Goal: Information Seeking & Learning: Learn about a topic

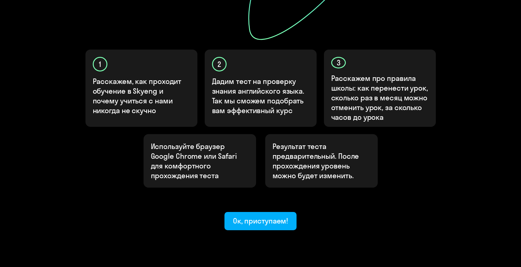
scroll to position [172, 0]
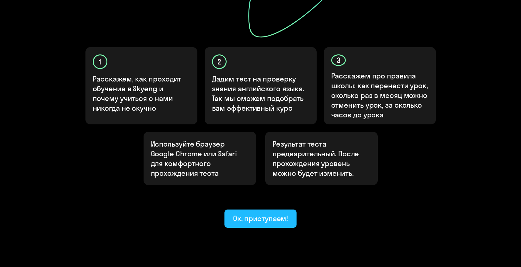
click at [245, 213] on div "Ок, приступаем!" at bounding box center [260, 218] width 55 height 10
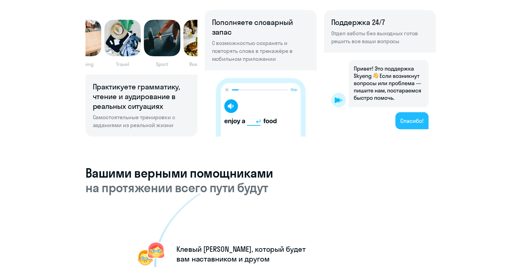
scroll to position [446, 0]
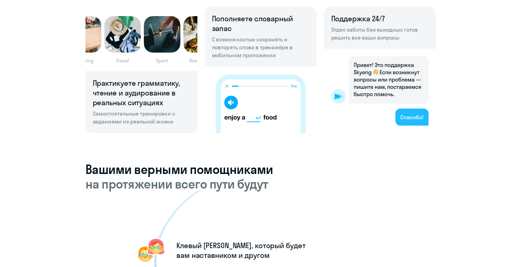
click at [409, 122] on img at bounding box center [380, 91] width 112 height 84
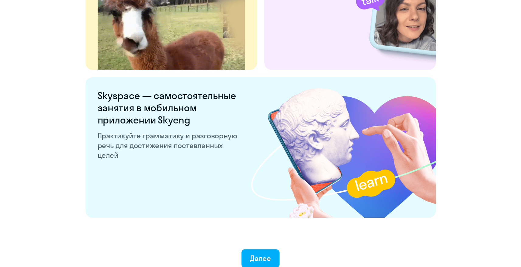
scroll to position [1142, 0]
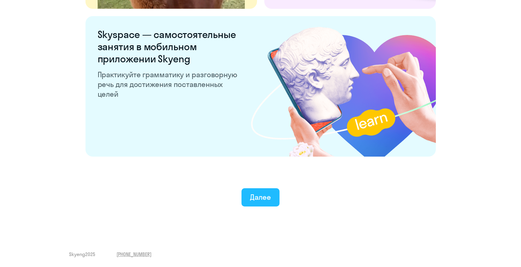
click at [268, 199] on div "Далее" at bounding box center [260, 197] width 21 height 10
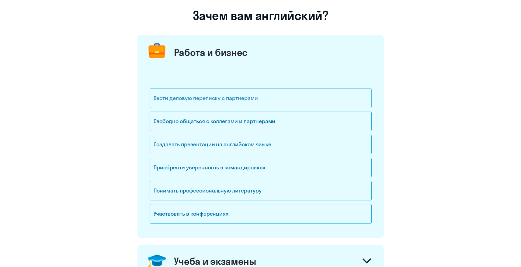
scroll to position [45, 0]
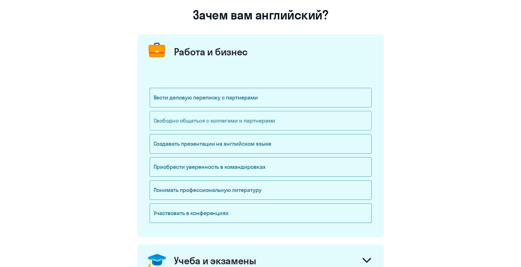
click at [263, 124] on div "Свободно общаться с коллегами и партнерами" at bounding box center [261, 120] width 222 height 19
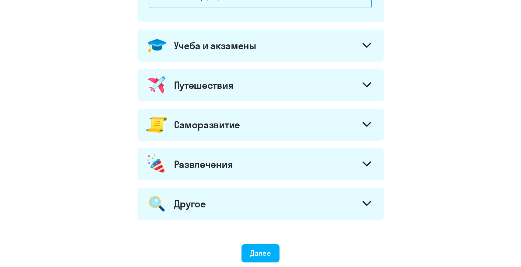
scroll to position [260, 0]
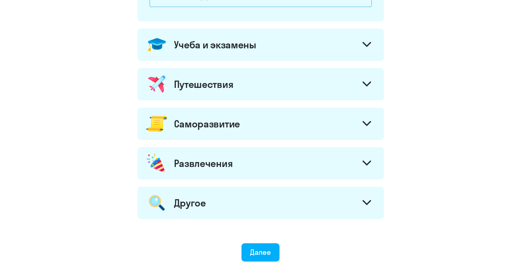
click at [308, 59] on div "Учеба и экзамены" at bounding box center [260, 45] width 246 height 32
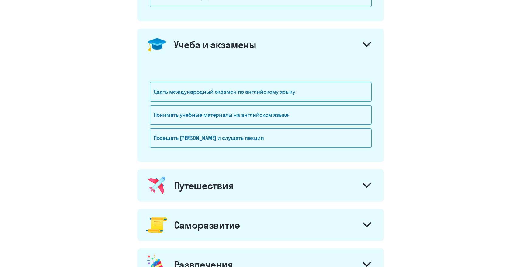
click at [308, 59] on div "Учеба и экзамены" at bounding box center [260, 45] width 246 height 32
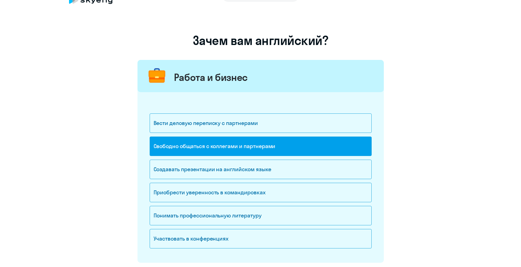
scroll to position [0, 0]
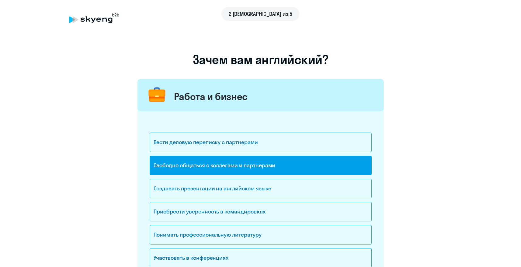
click at [283, 88] on div "Работа и бизнес" at bounding box center [260, 95] width 246 height 32
click at [246, 100] on div "Работа и бизнес" at bounding box center [211, 96] width 74 height 12
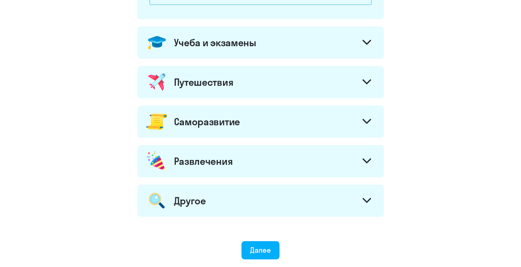
scroll to position [313, 0]
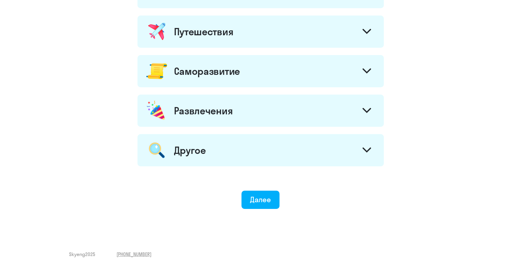
click at [215, 72] on div "Саморазвитие" at bounding box center [207, 71] width 66 height 12
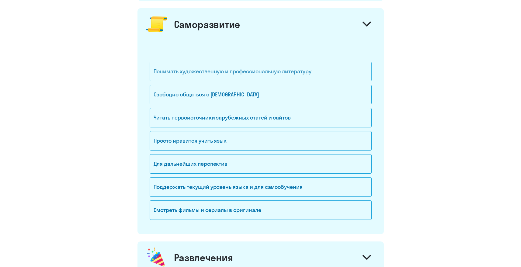
scroll to position [360, 0]
click at [214, 140] on div "Просто нравится учить язык" at bounding box center [261, 140] width 222 height 19
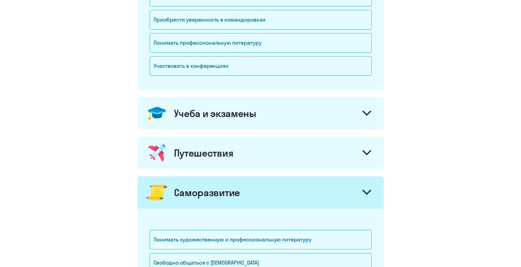
scroll to position [193, 0]
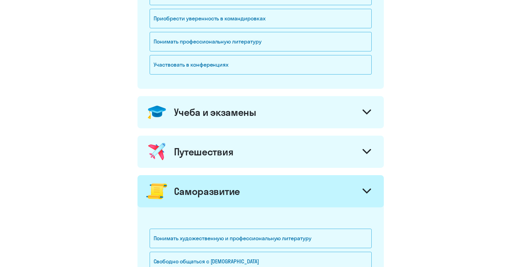
click at [234, 126] on div "Учеба и экзамены" at bounding box center [260, 112] width 246 height 32
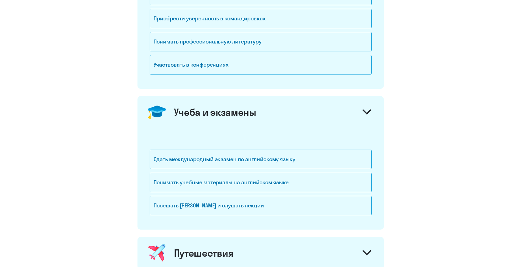
click at [234, 116] on div "Учеба и экзамены" at bounding box center [215, 112] width 82 height 12
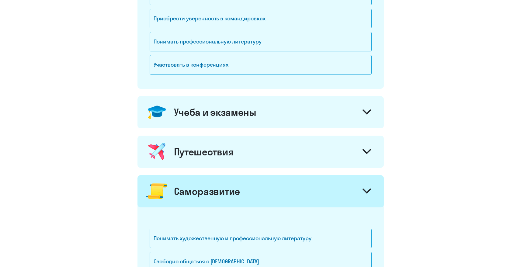
click at [228, 150] on div "Путешествия" at bounding box center [204, 152] width 60 height 12
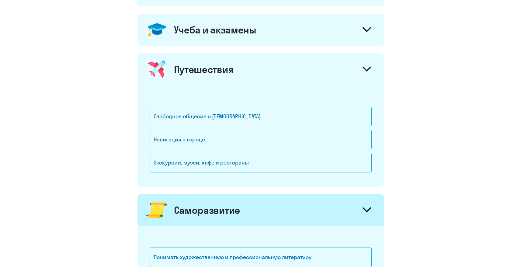
scroll to position [291, 0]
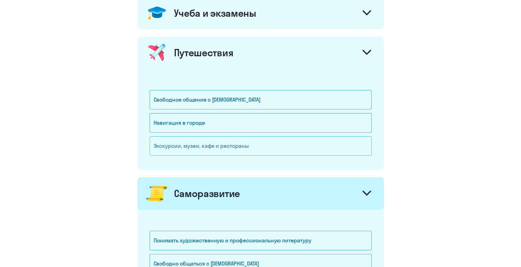
click at [230, 145] on div "Экскурсии, музеи, кафе и рестораны" at bounding box center [261, 145] width 222 height 19
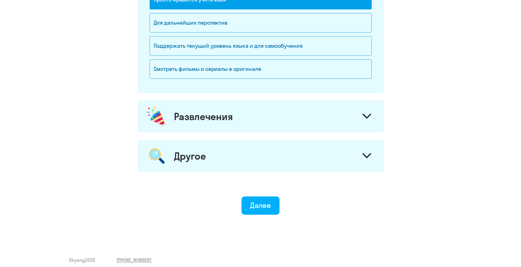
scroll to position [608, 0]
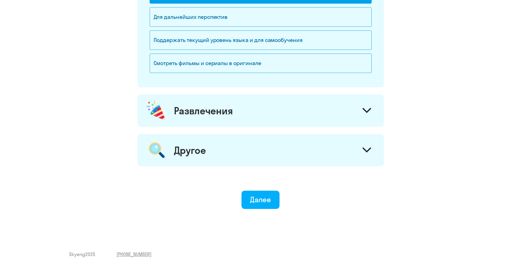
click at [241, 122] on div "Развлечения" at bounding box center [260, 111] width 246 height 32
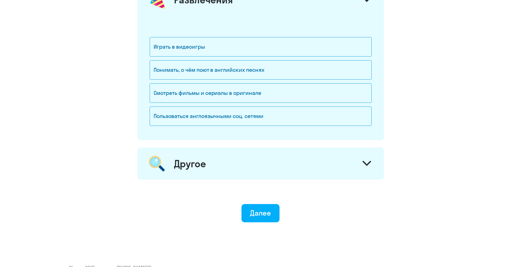
scroll to position [719, 0]
click at [253, 93] on div "Смотреть фильмы и сериалы в оригинале" at bounding box center [261, 92] width 222 height 19
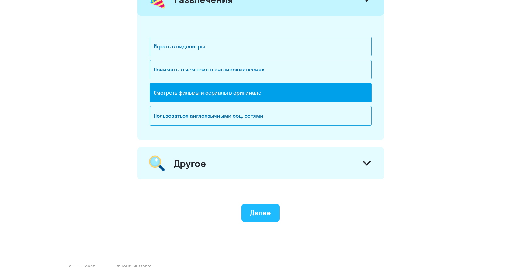
click at [269, 221] on button "Далее" at bounding box center [260, 213] width 38 height 18
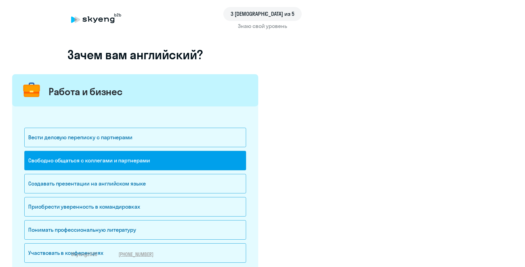
drag, startPoint x: 246, startPoint y: 81, endPoint x: 243, endPoint y: 75, distance: 6.7
click at [244, 79] on div "3 шаг из 5 Знаю свой уровень Зачем вам английский? Работа и бизнес Вести делову…" at bounding box center [262, 133] width 525 height 267
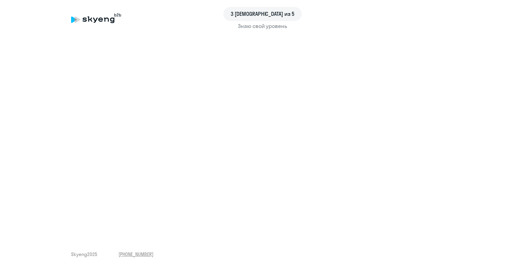
drag, startPoint x: 149, startPoint y: 1, endPoint x: 156, endPoint y: 3, distance: 6.7
click at [153, 0] on html "3 шаг из 5 Знаю свой уровень Skyeng 2025 [PHONE_NUMBER]" at bounding box center [262, 133] width 525 height 267
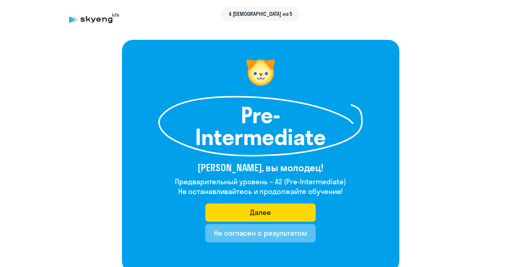
click at [273, 240] on button "Не согласен с результатом" at bounding box center [260, 233] width 110 height 18
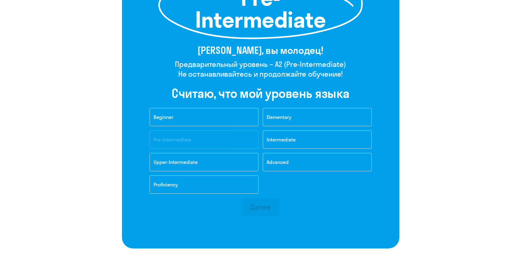
scroll to position [139, 0]
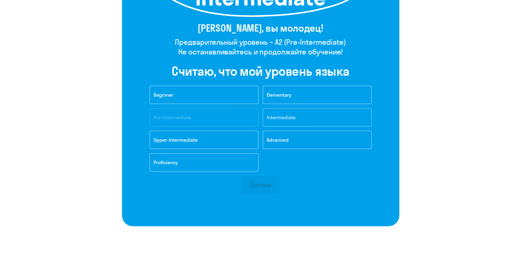
click at [273, 118] on span "Intermediate" at bounding box center [281, 117] width 29 height 6
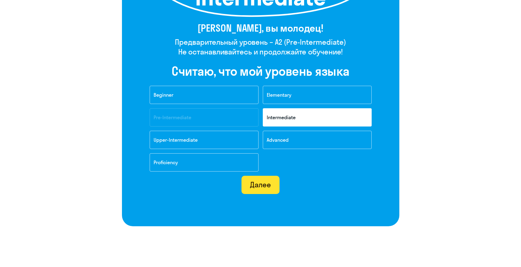
click at [270, 188] on div "Далее" at bounding box center [260, 185] width 21 height 10
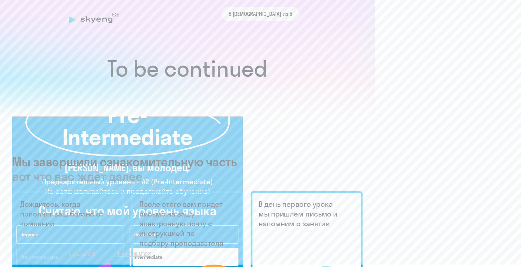
click at [269, 184] on div "5 [DEMOGRAPHIC_DATA] из 5 Pre-Intermediate [PERSON_NAME], вы молодец! Предварит…" at bounding box center [260, 133] width 521 height 267
click at [269, 184] on div "To be continued Мы завершили ознакомительную часть вот что вас ждёт далее Дожди…" at bounding box center [187, 271] width 350 height 607
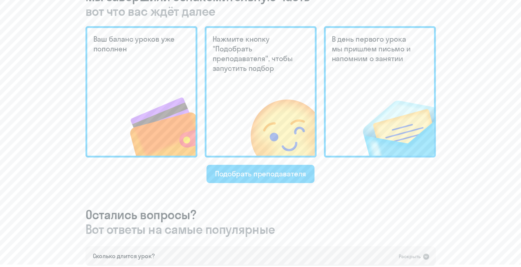
scroll to position [182, 0]
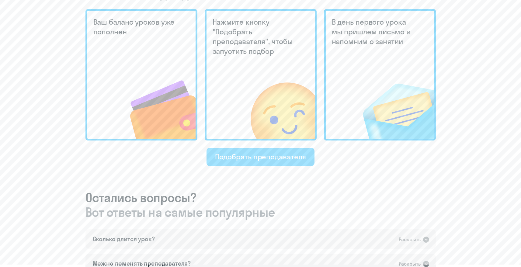
click at [259, 153] on div "Подобрать преподавателя" at bounding box center [260, 157] width 91 height 10
